Goal: Information Seeking & Learning: Learn about a topic

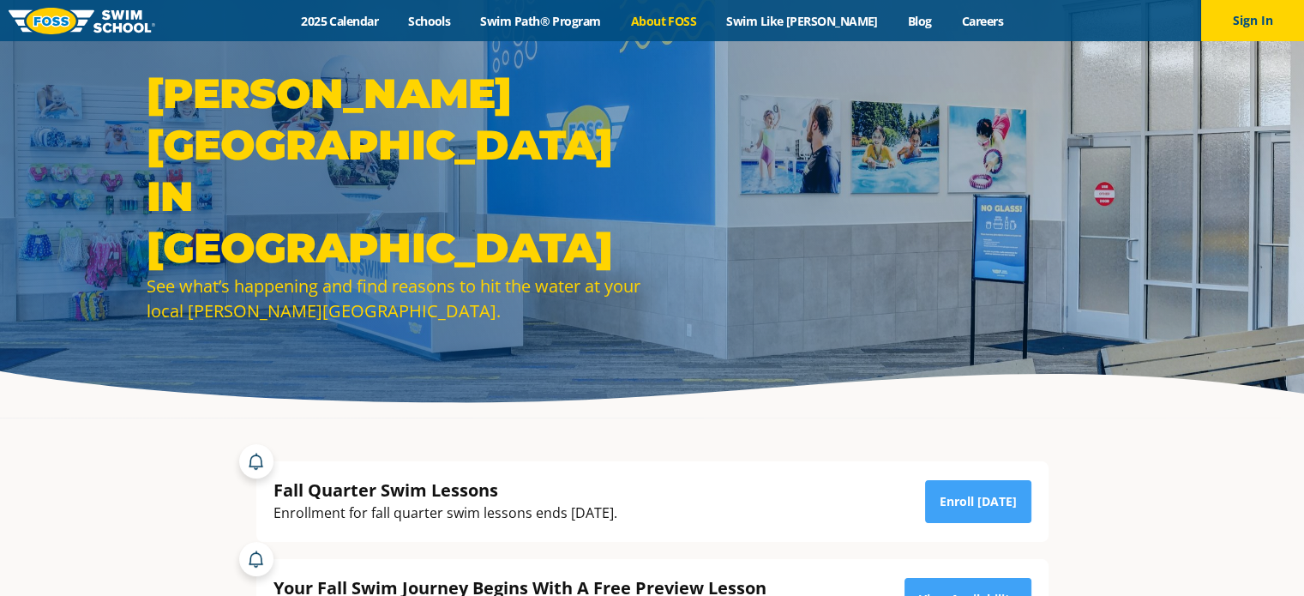
click at [688, 28] on link "About FOSS" at bounding box center [664, 21] width 96 height 16
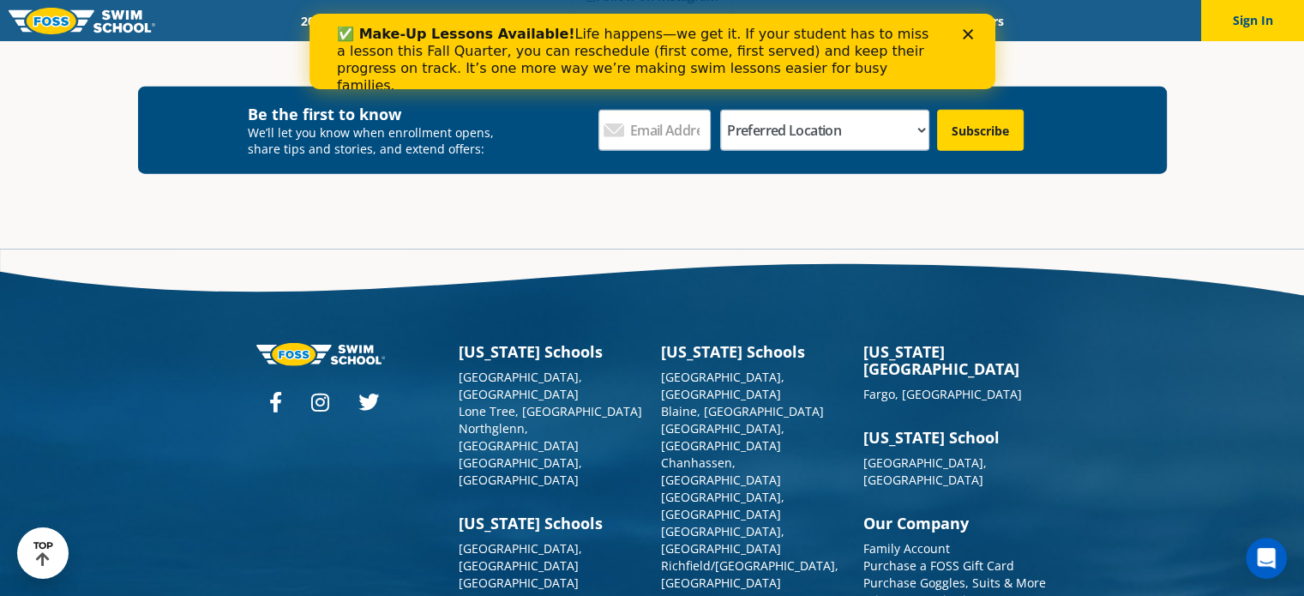
scroll to position [4395, 0]
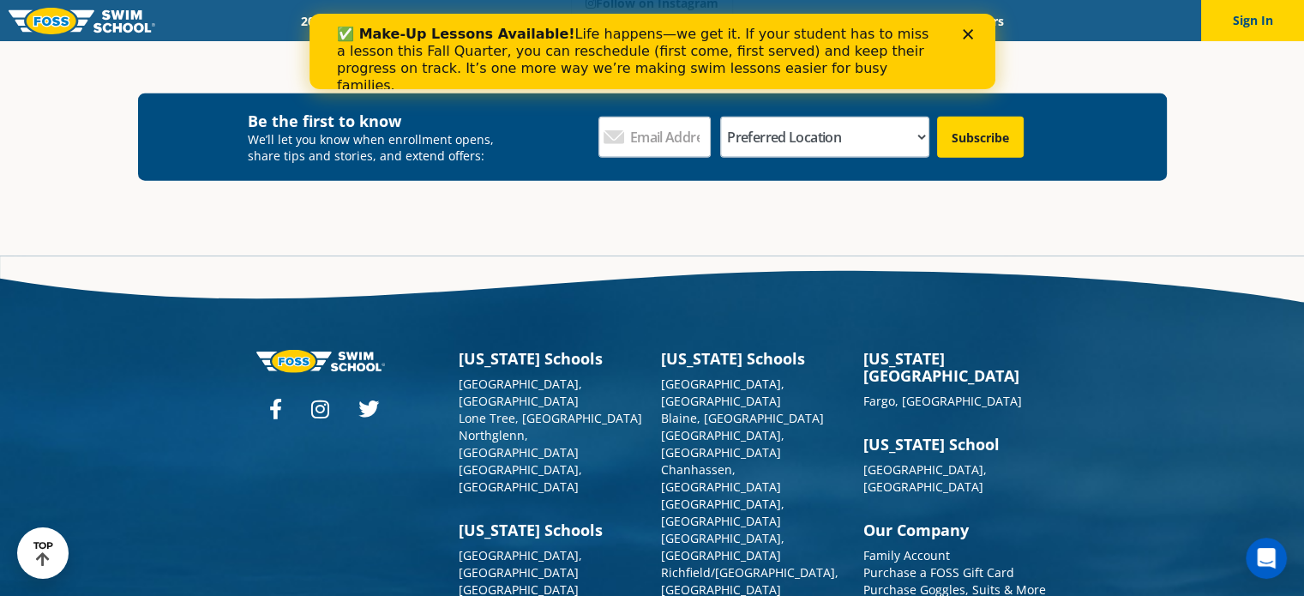
click at [282, 399] on div at bounding box center [348, 410] width 185 height 22
click at [275, 399] on icon at bounding box center [275, 409] width 13 height 21
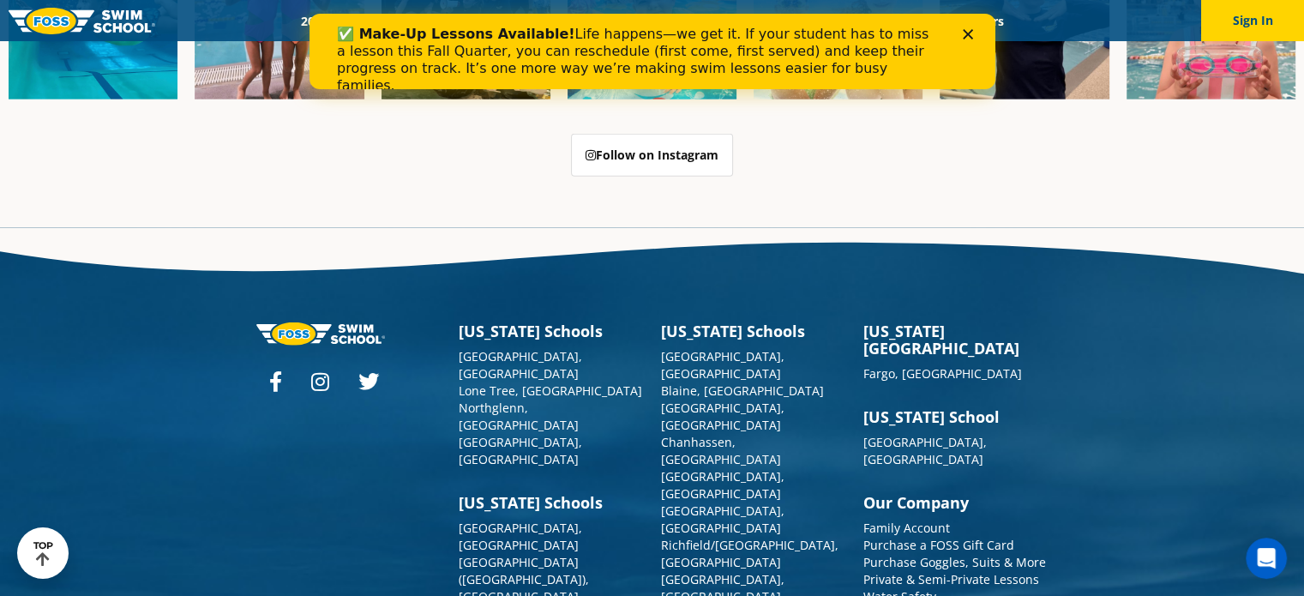
scroll to position [4356, 0]
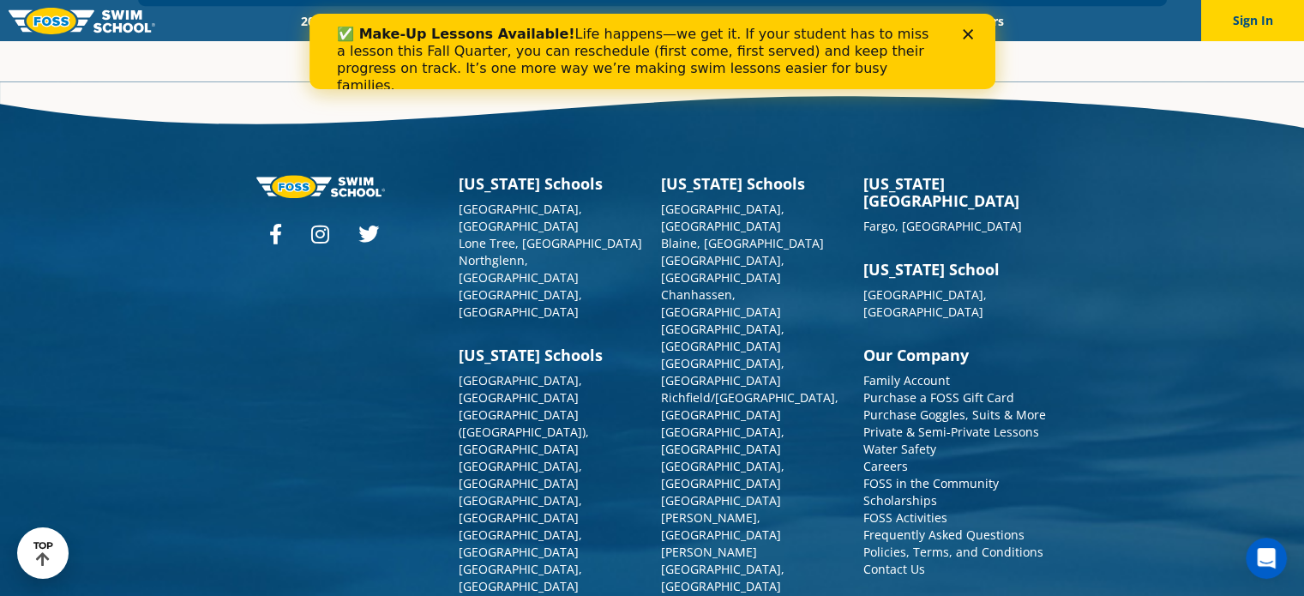
scroll to position [1097, 0]
click at [889, 458] on link "Careers" at bounding box center [885, 466] width 45 height 16
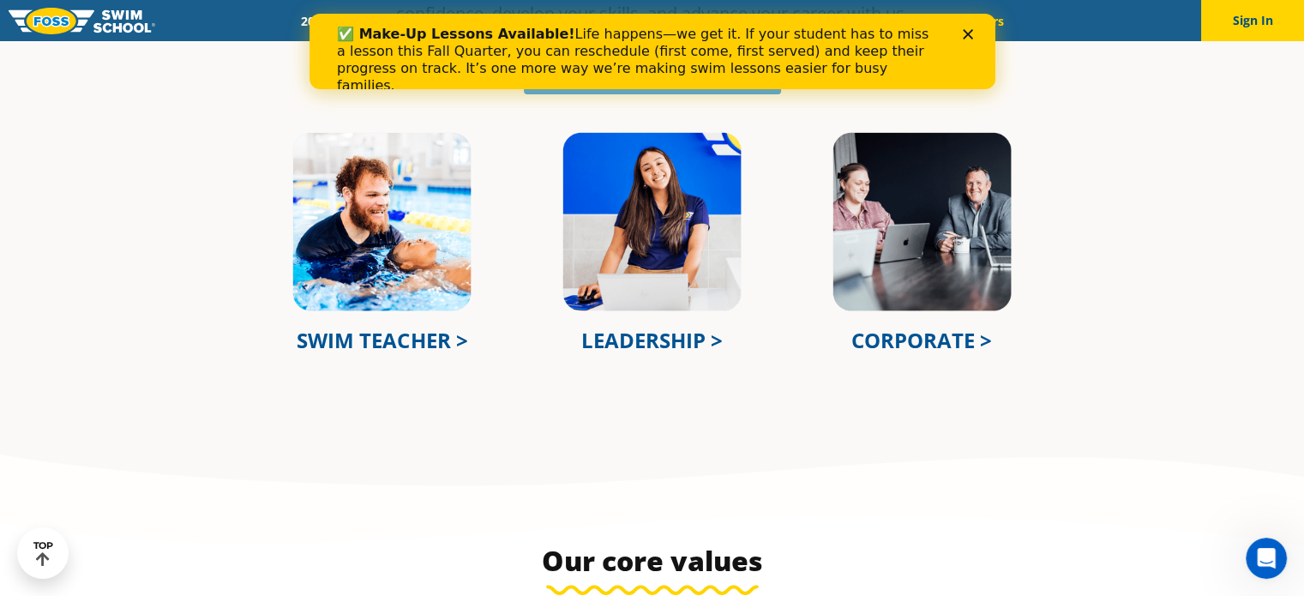
click at [669, 334] on link "LEADERSHIP >" at bounding box center [651, 340] width 141 height 28
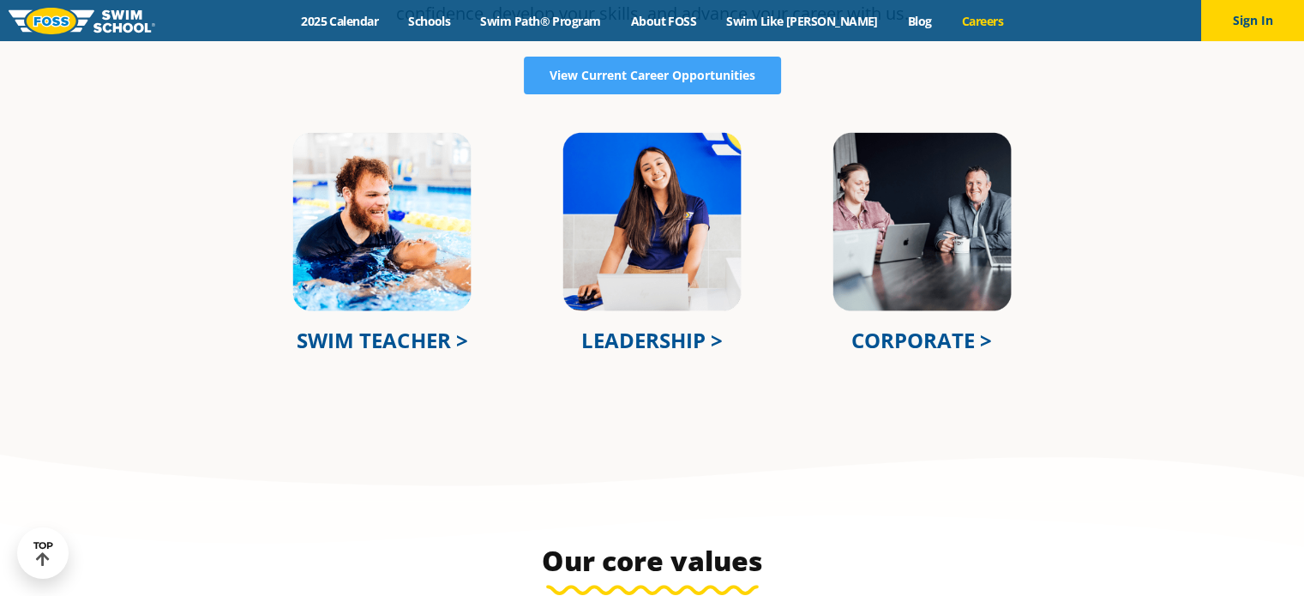
click at [901, 332] on link "CORPORATE >" at bounding box center [921, 340] width 141 height 28
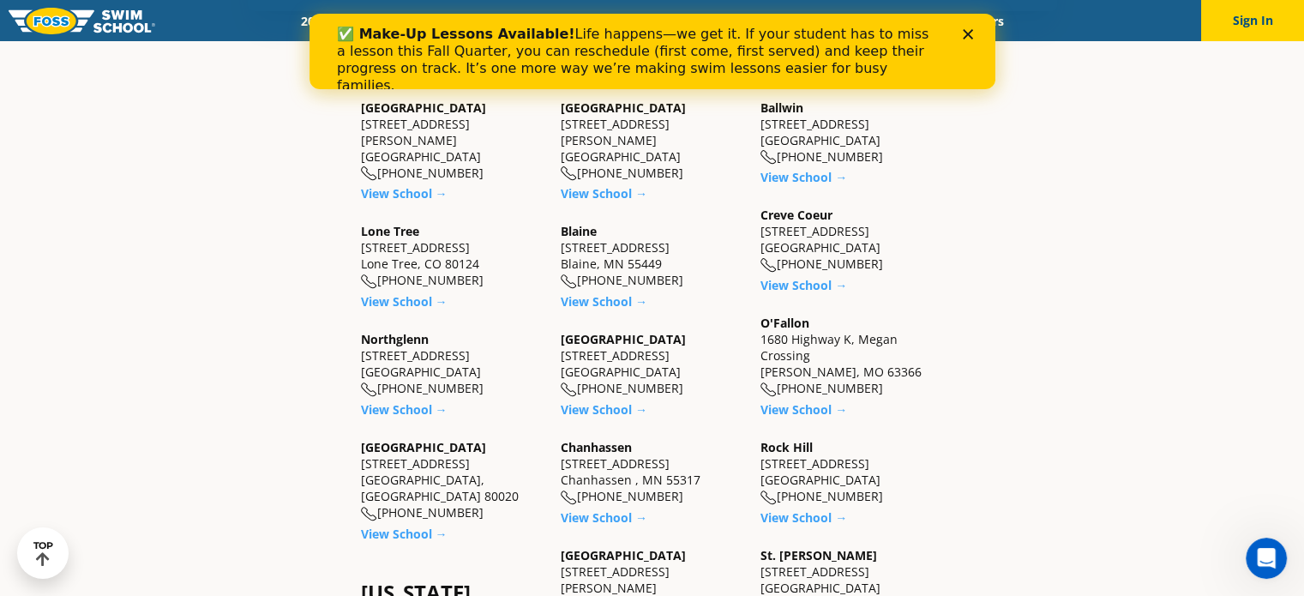
scroll to position [463, 0]
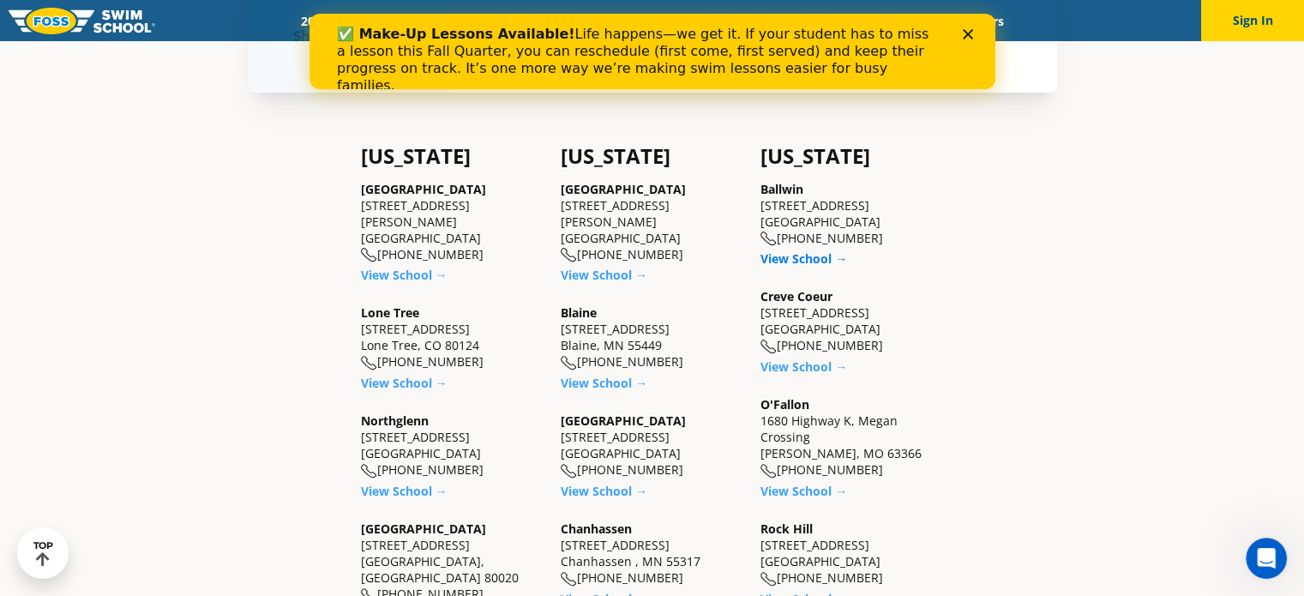
click at [825, 262] on link "View School →" at bounding box center [803, 258] width 87 height 16
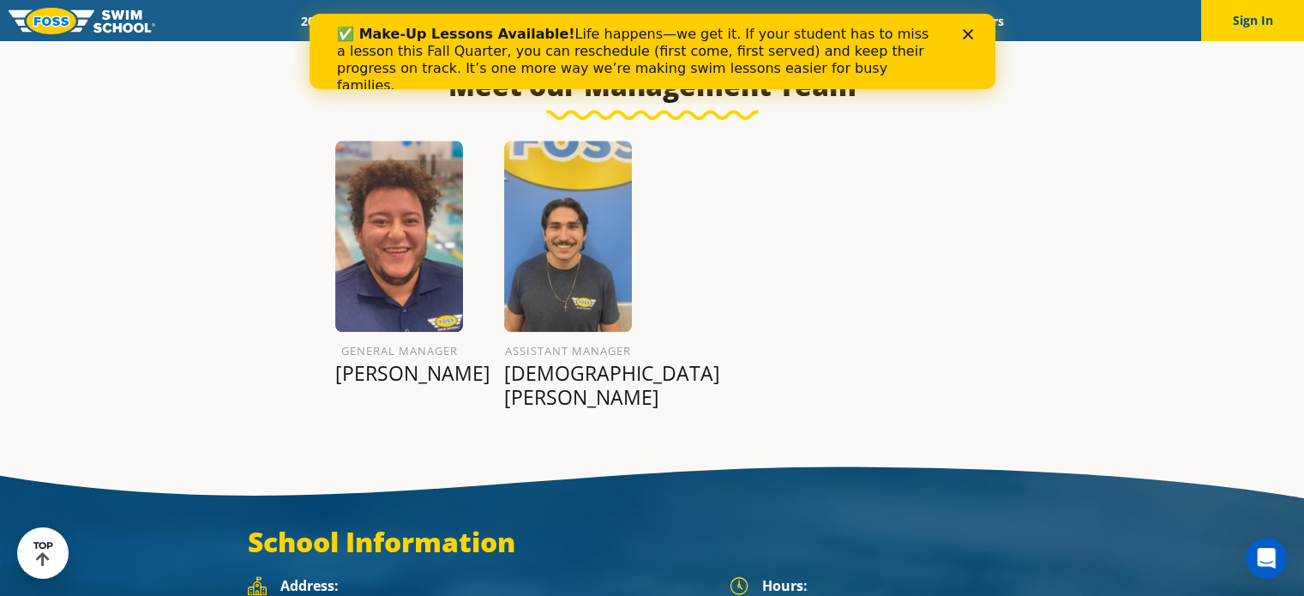
scroll to position [1961, 0]
click at [400, 250] on img at bounding box center [399, 236] width 128 height 191
click at [414, 361] on p "[PERSON_NAME]" at bounding box center [399, 373] width 128 height 24
click at [535, 247] on img at bounding box center [568, 236] width 128 height 191
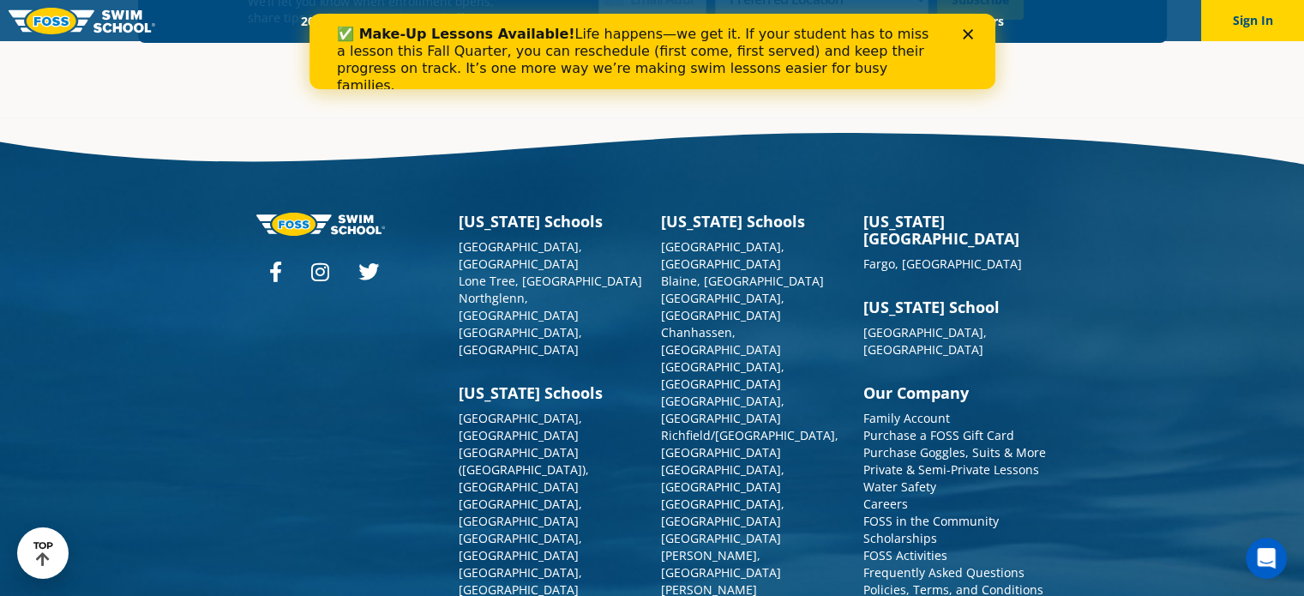
scroll to position [6250, 0]
